Goal: Information Seeking & Learning: Learn about a topic

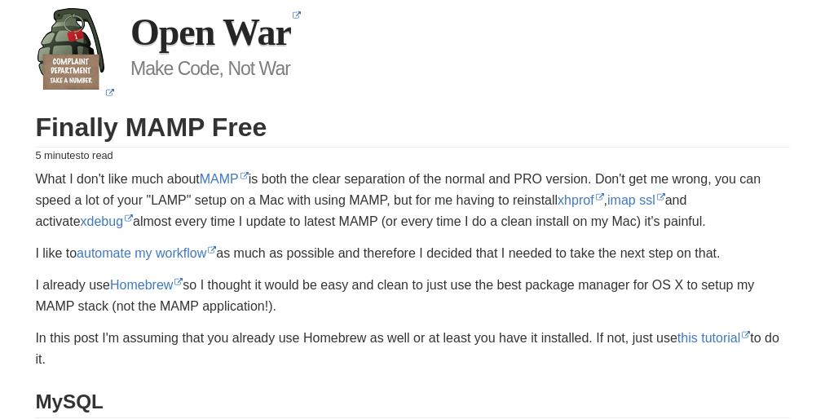
click at [412, 209] on p "What I don't like much about MAMP is both the clear separation of the normal an…" at bounding box center [412, 201] width 754 height 64
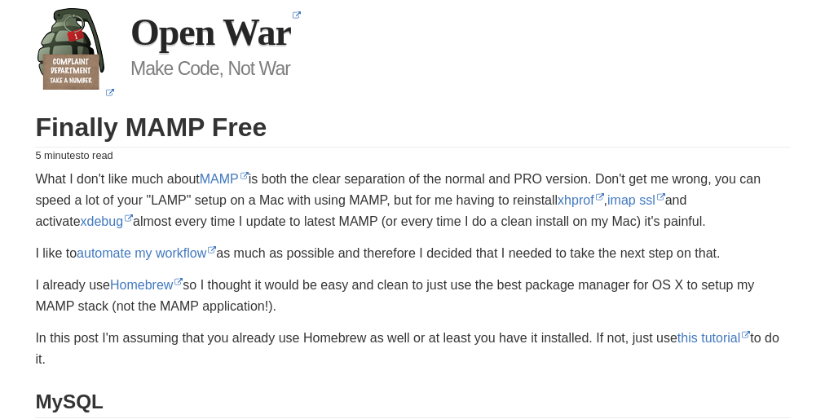
click at [412, 209] on p "What I don't like much about MAMP is both the clear separation of the normal an…" at bounding box center [412, 201] width 754 height 64
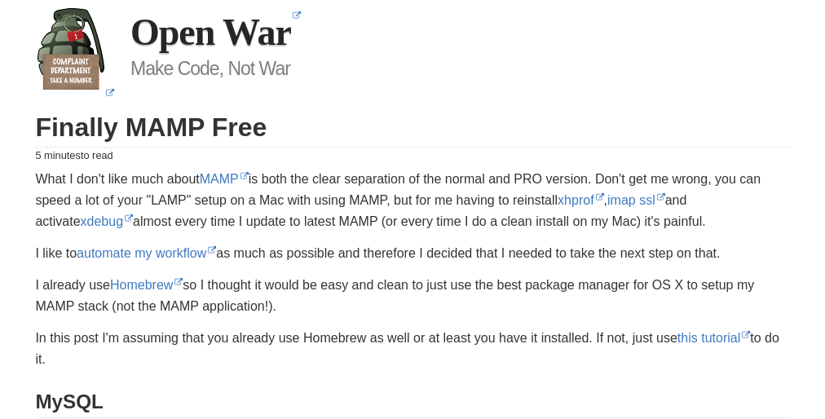
click at [412, 209] on p "What I don't like much about MAMP is both the clear separation of the normal an…" at bounding box center [412, 201] width 754 height 64
